Goal: Find contact information: Find contact information

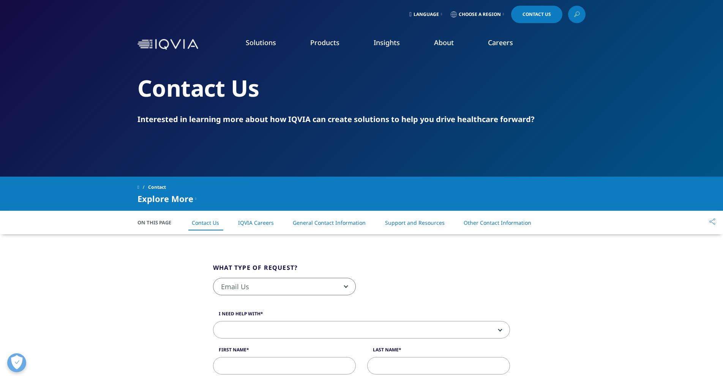
scroll to position [1204, 0]
